Goal: Task Accomplishment & Management: Manage account settings

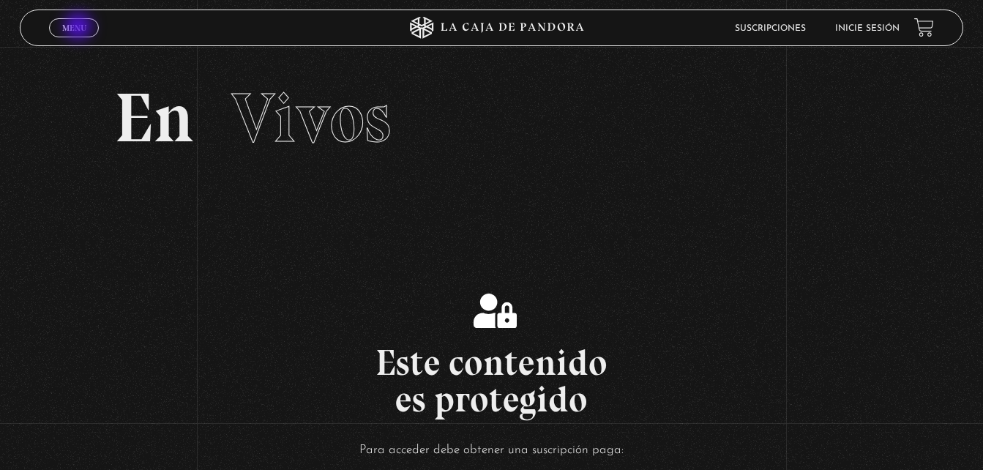
click at [80, 28] on span "Menu" at bounding box center [74, 27] width 24 height 9
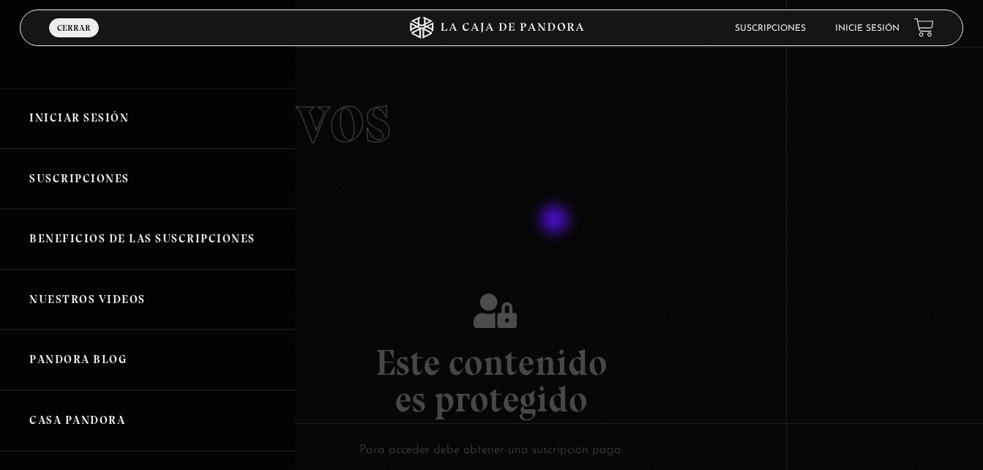
click at [556, 221] on div at bounding box center [491, 235] width 983 height 470
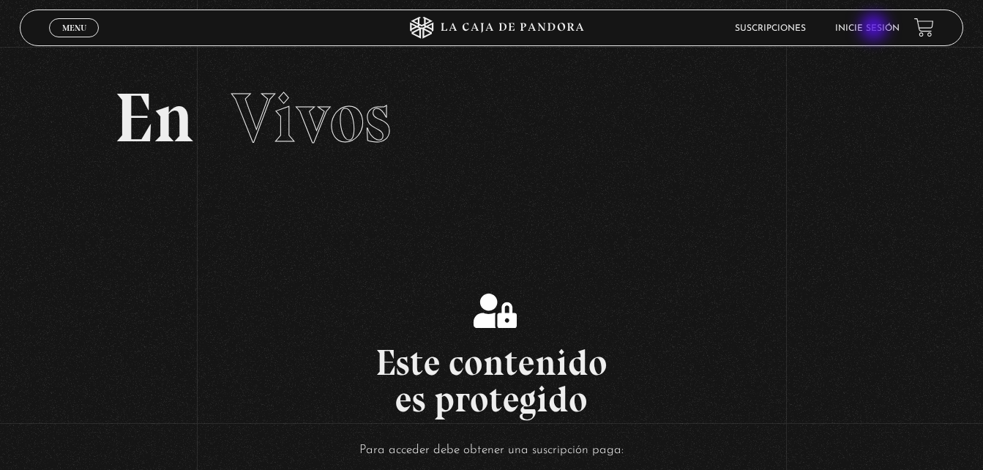
click at [875, 29] on link "Inicie sesión" at bounding box center [867, 28] width 64 height 9
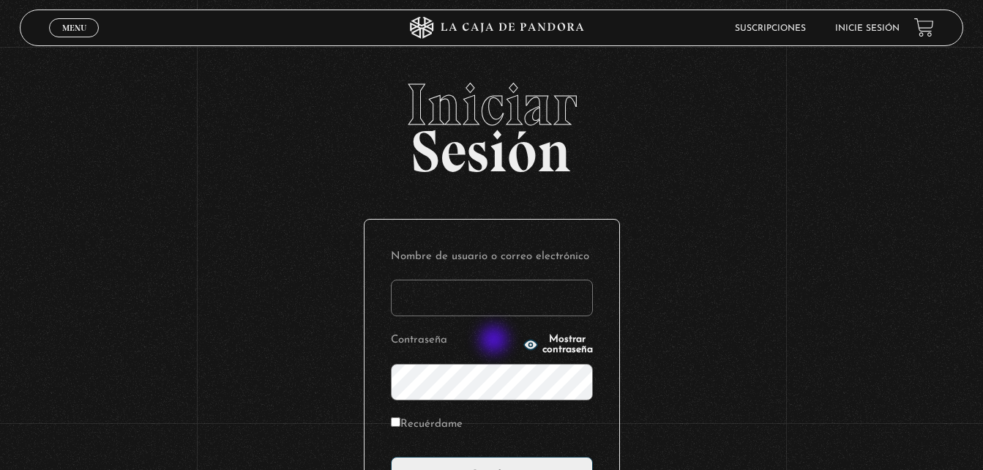
type input "ktyzamora09@hotmail.com"
click at [523, 341] on icon "button" at bounding box center [529, 345] width 13 height 10
click at [523, 341] on icon "button" at bounding box center [530, 344] width 15 height 15
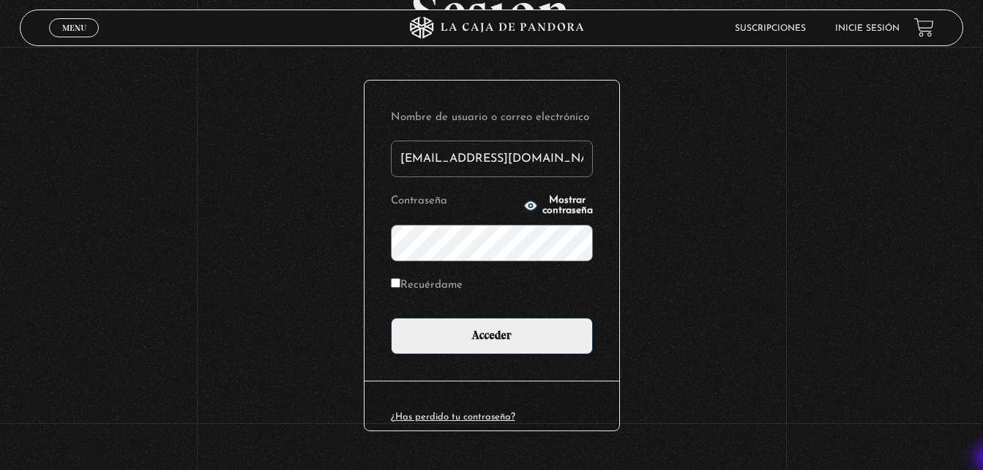
scroll to position [146, 0]
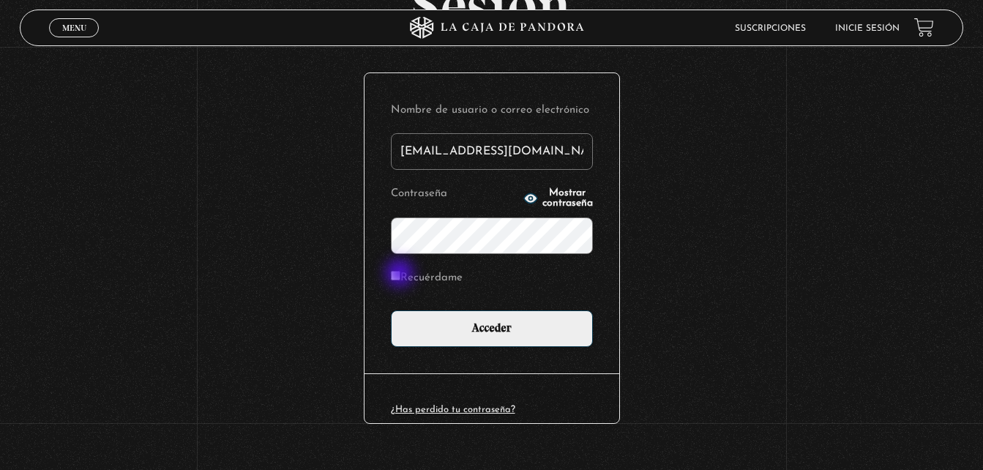
click at [400, 274] on input "Recuérdame" at bounding box center [396, 276] width 10 height 10
checkbox input "true"
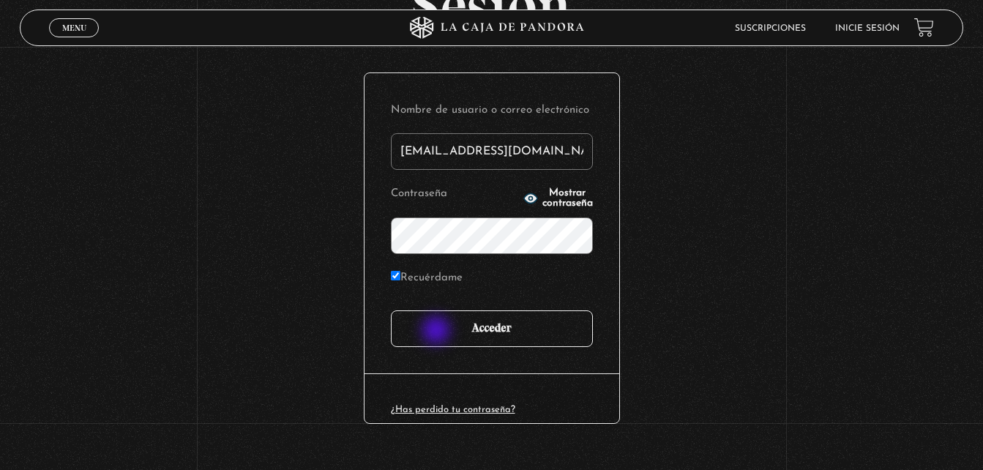
click at [438, 331] on input "Acceder" at bounding box center [492, 328] width 202 height 37
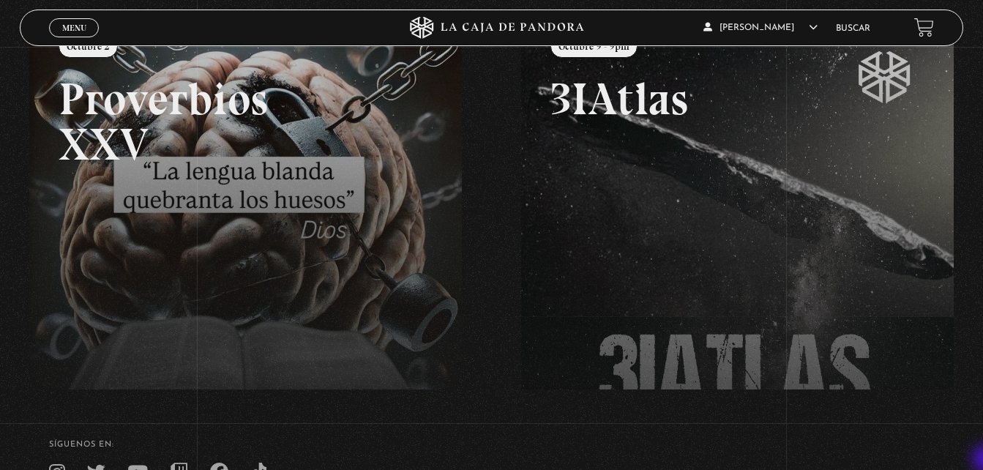
scroll to position [234, 0]
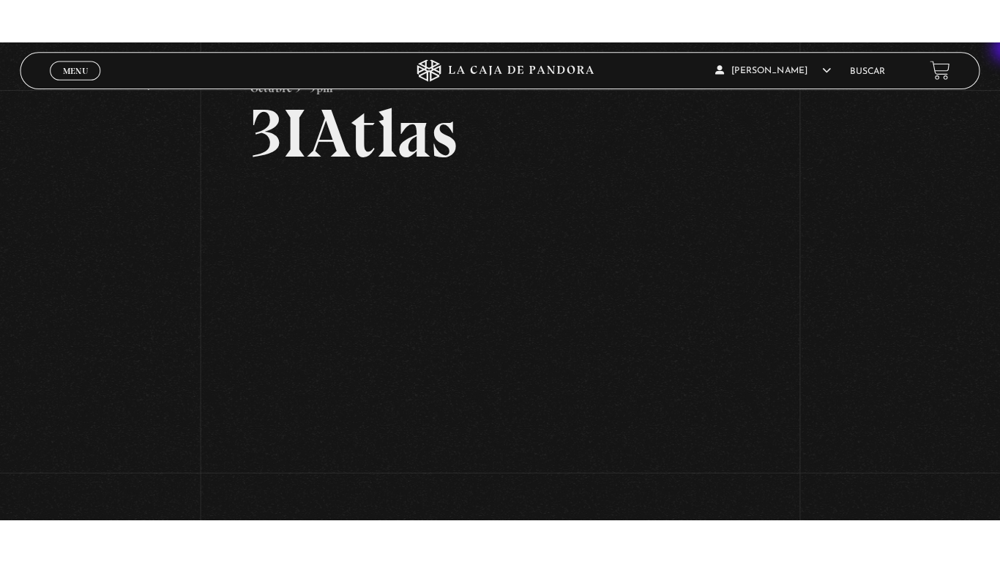
scroll to position [59, 0]
